Goal: Task Accomplishment & Management: Manage account settings

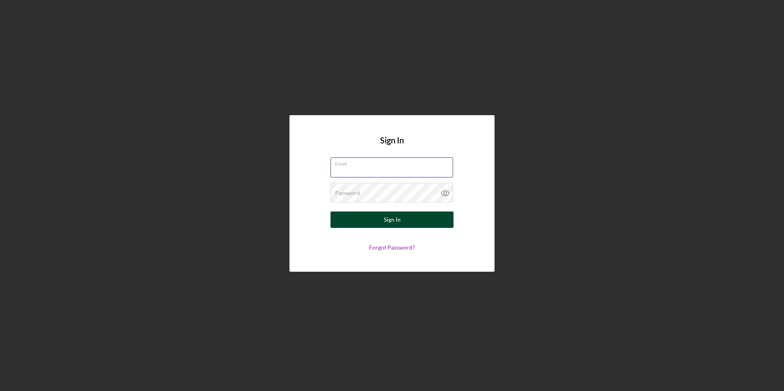
type input "[EMAIL_ADDRESS][DOMAIN_NAME]"
click at [377, 216] on button "Sign In" at bounding box center [392, 220] width 123 height 16
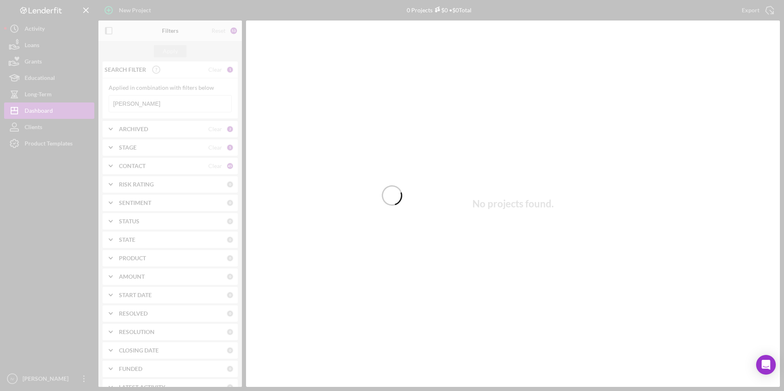
click at [180, 106] on div at bounding box center [392, 195] width 784 height 391
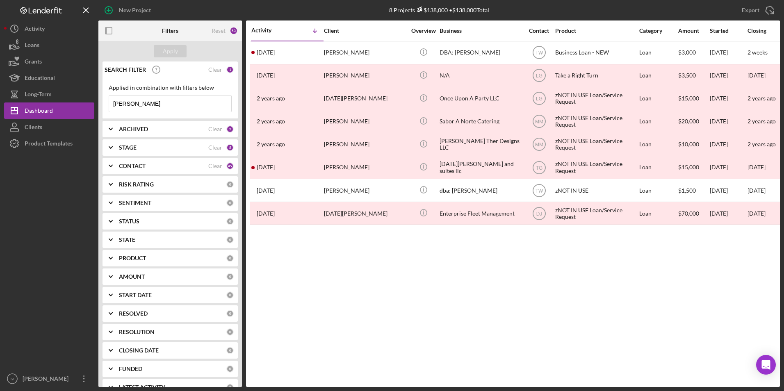
drag, startPoint x: 138, startPoint y: 104, endPoint x: 113, endPoint y: 103, distance: 25.0
click at [113, 103] on input "[PERSON_NAME]" at bounding box center [170, 104] width 122 height 16
type input "[PERSON_NAME]"
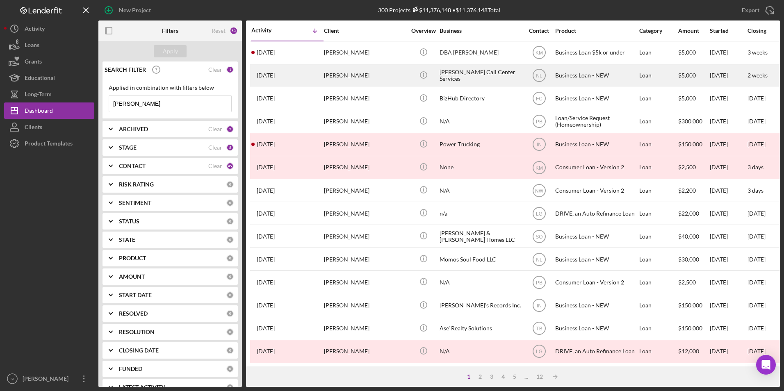
click at [295, 71] on div "[DATE] [PERSON_NAME]" at bounding box center [287, 76] width 72 height 22
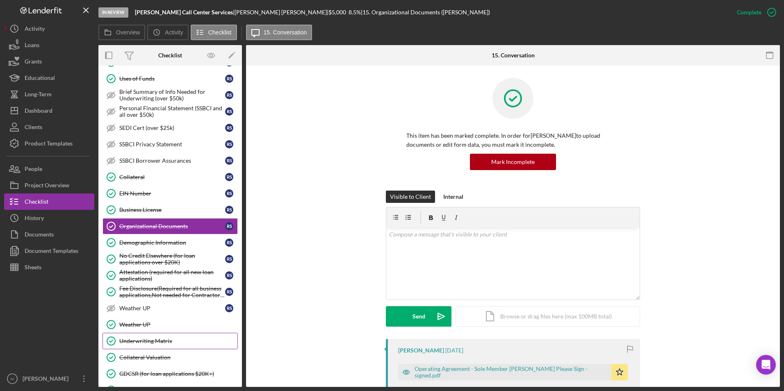
scroll to position [243, 0]
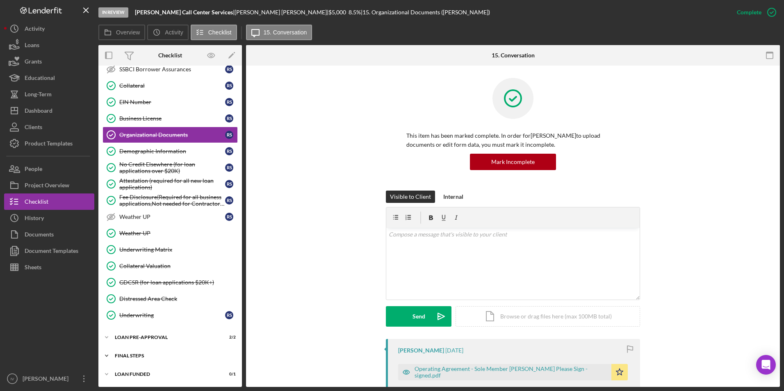
click at [136, 244] on div "Icon/Expander FINAL STEPS 9 / 19" at bounding box center [170, 356] width 144 height 16
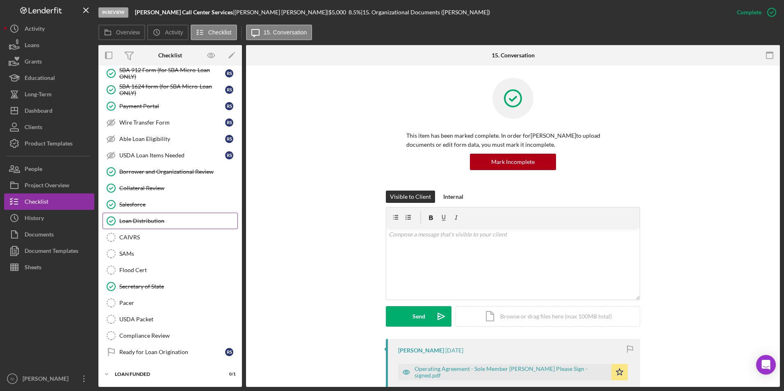
scroll to position [436, 0]
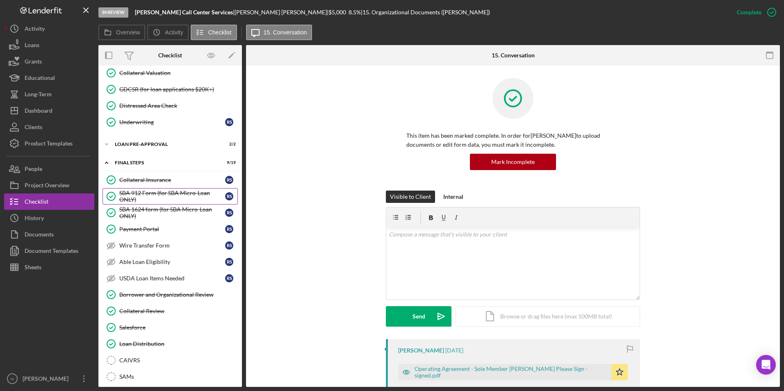
click at [162, 197] on div "SBA 912 Form (for SBA Micro-Loan ONLY)" at bounding box center [172, 196] width 106 height 13
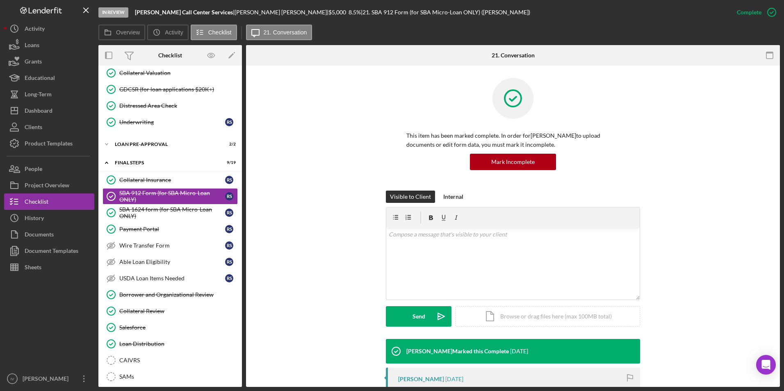
scroll to position [82, 0]
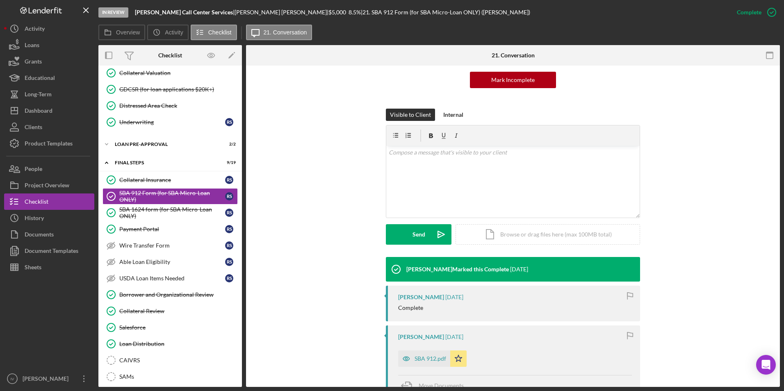
click at [377, 244] on div "SBA 912.pdf" at bounding box center [431, 359] width 32 height 7
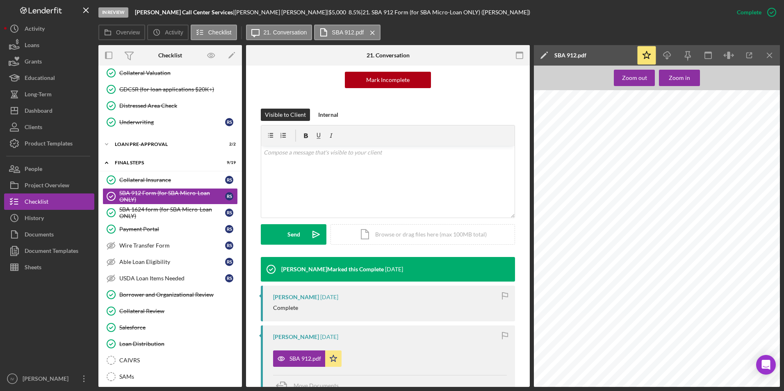
scroll to position [41, 0]
click at [151, 214] on div "SBA 1624 form (for SBA Micro-Loan ONLY)" at bounding box center [172, 212] width 106 height 13
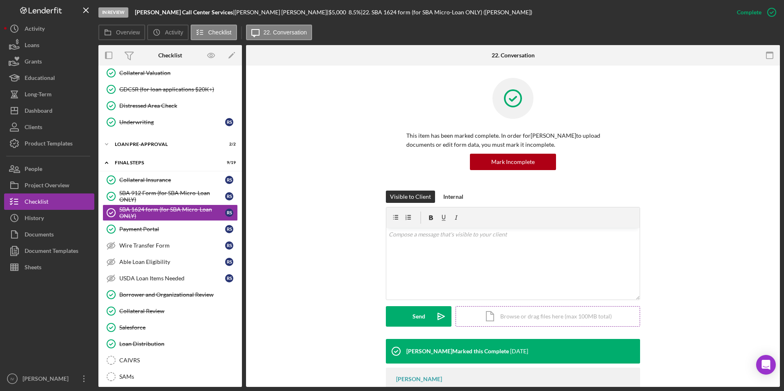
scroll to position [53, 0]
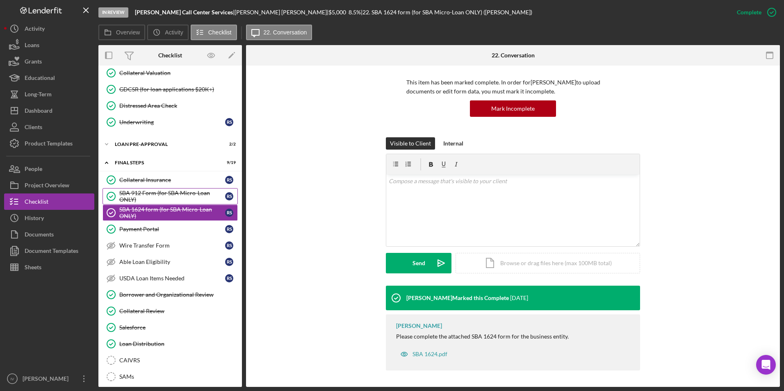
click at [157, 198] on div "SBA 912 Form (for SBA Micro-Loan ONLY)" at bounding box center [172, 196] width 106 height 13
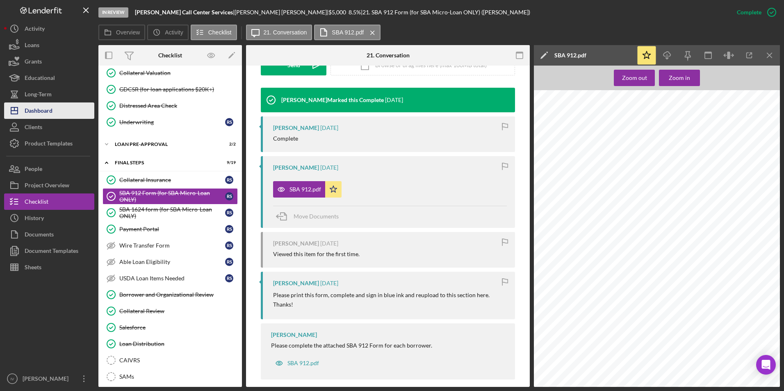
click at [39, 114] on div "Dashboard" at bounding box center [39, 112] width 28 height 18
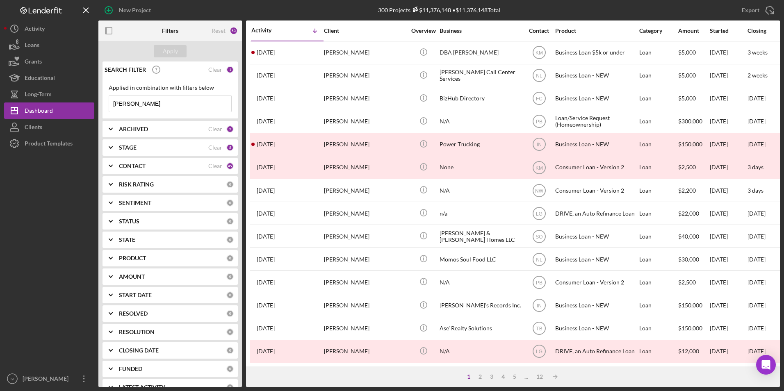
drag, startPoint x: 141, startPoint y: 103, endPoint x: 97, endPoint y: 126, distance: 49.6
click at [95, 104] on div "New Project 300 Projects $11,376,148 • $11,376,148 Total [PERSON_NAME] Export I…" at bounding box center [392, 193] width 776 height 387
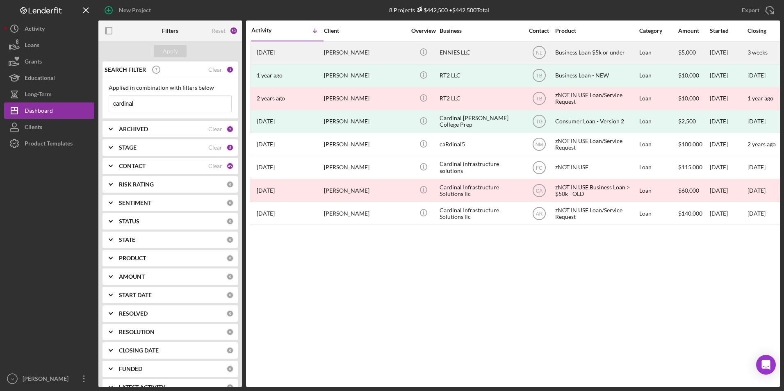
type input "cardinal"
click at [344, 60] on div "[PERSON_NAME]" at bounding box center [365, 53] width 82 height 22
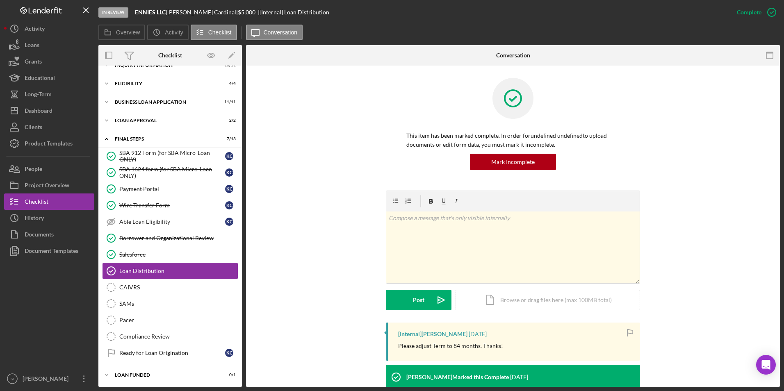
scroll to position [13, 0]
drag, startPoint x: 169, startPoint y: 156, endPoint x: 180, endPoint y: 156, distance: 10.7
click at [169, 156] on div "SBA 912 Form (for SBA Micro-Loan ONLY)" at bounding box center [172, 155] width 106 height 13
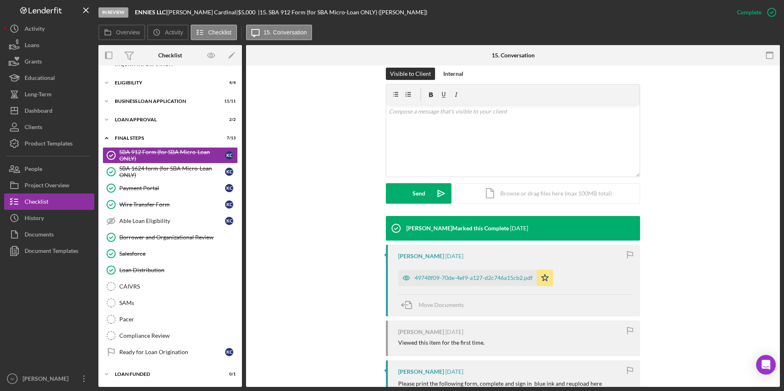
scroll to position [205, 0]
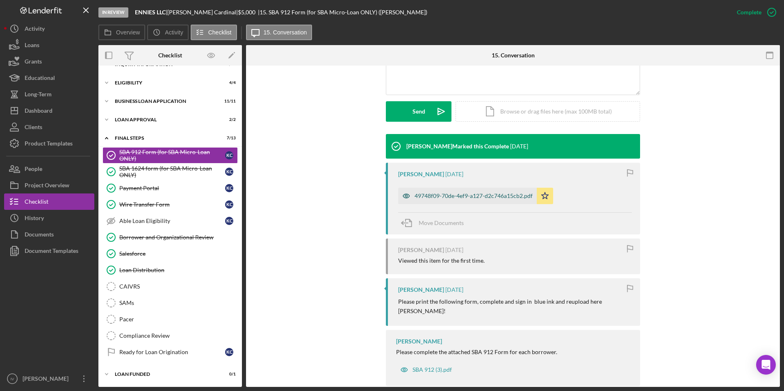
click at [377, 201] on div "49748f09-70de-4ef9-a127-d2c746a15cb2.pdf" at bounding box center [467, 196] width 139 height 16
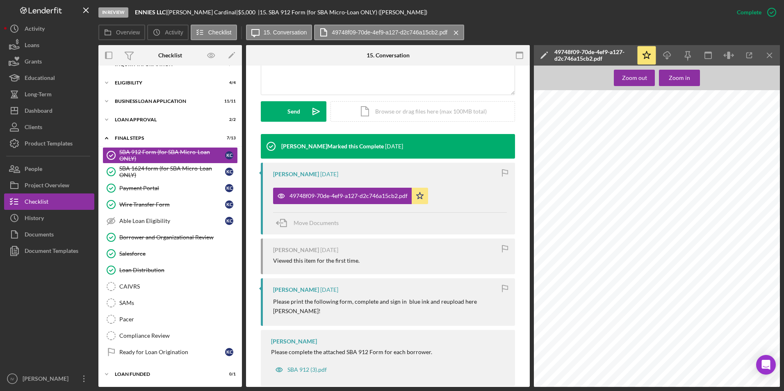
scroll to position [359, 0]
click at [149, 169] on div "SBA 1624 form (for SBA Micro-Loan ONLY)" at bounding box center [172, 171] width 106 height 13
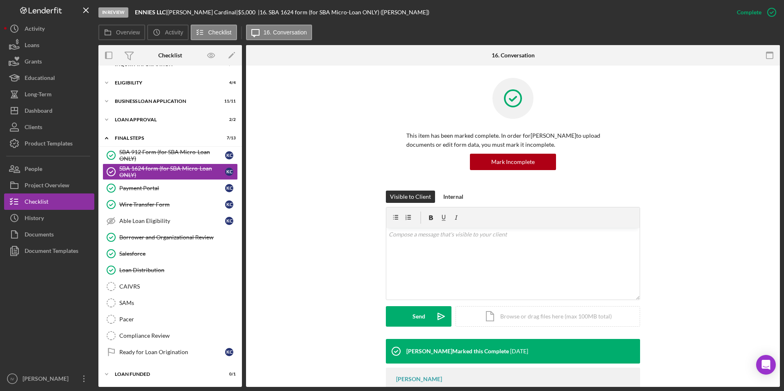
scroll to position [53, 0]
